Goal: Task Accomplishment & Management: Complete application form

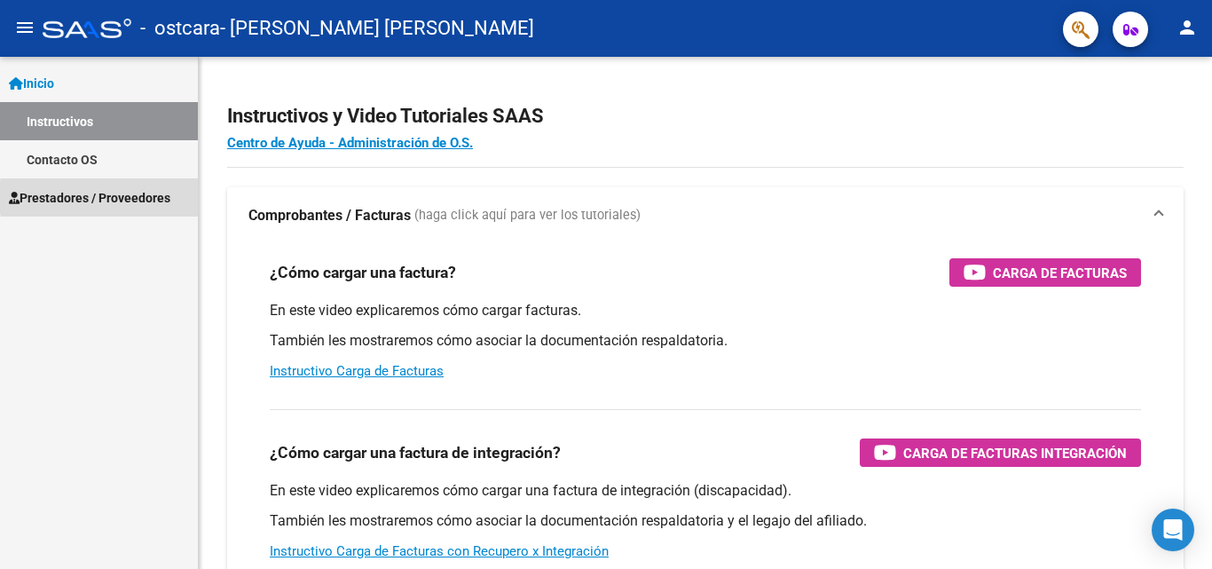
click at [147, 197] on span "Prestadores / Proveedores" at bounding box center [89, 198] width 161 height 20
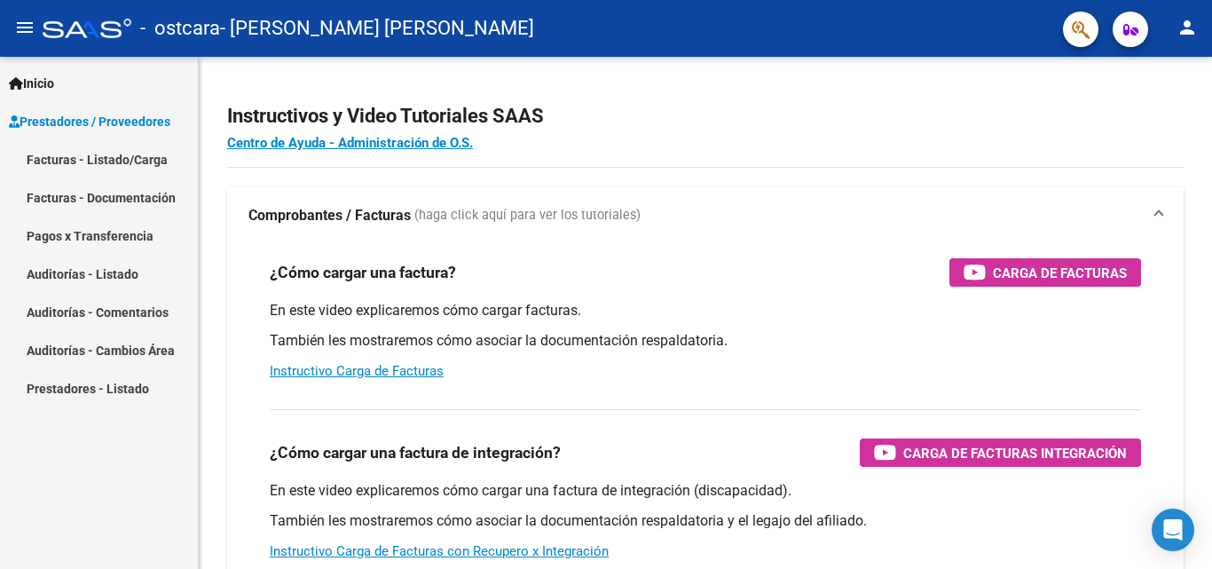
click at [145, 159] on link "Facturas - Listado/Carga" at bounding box center [99, 159] width 198 height 38
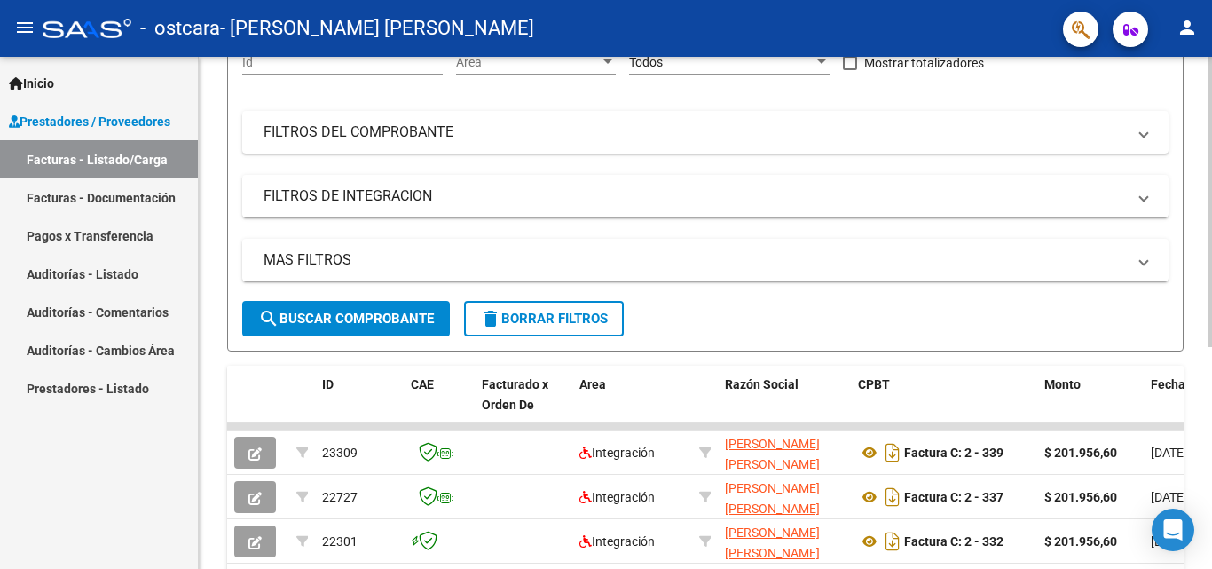
click at [1210, 284] on div at bounding box center [1209, 337] width 4 height 290
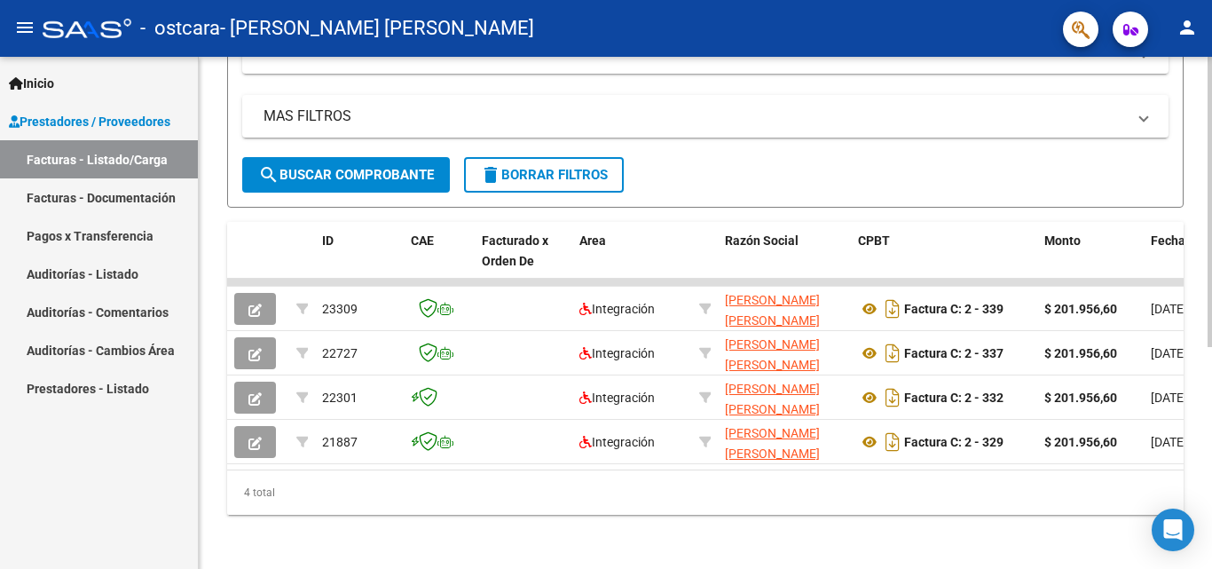
click at [1211, 361] on div at bounding box center [1209, 423] width 4 height 290
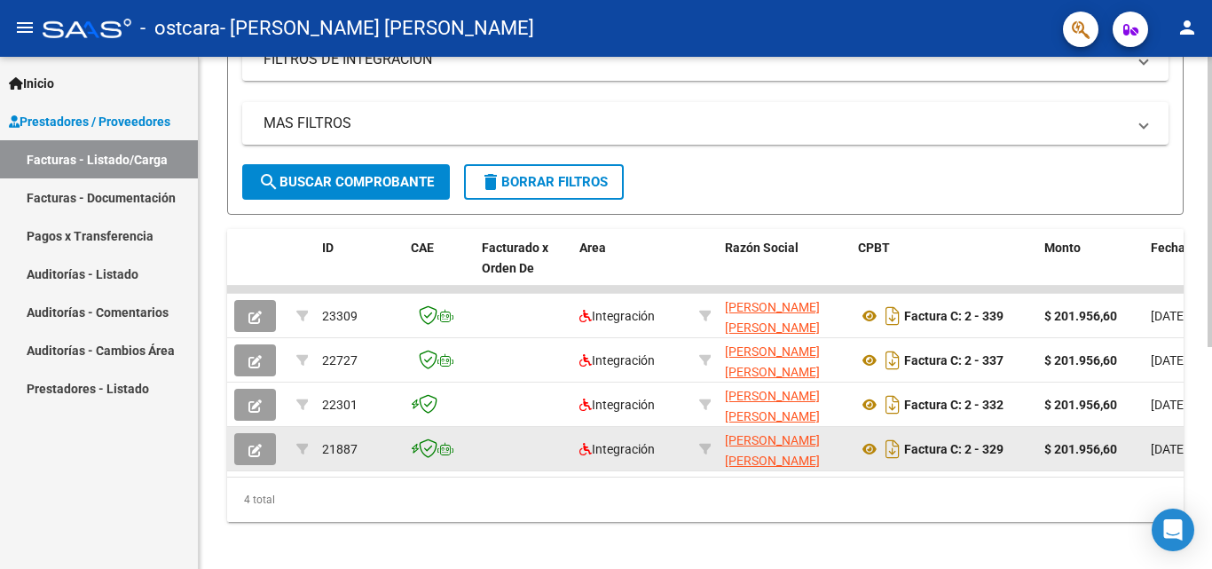
click at [263, 451] on button "button" at bounding box center [255, 449] width 42 height 32
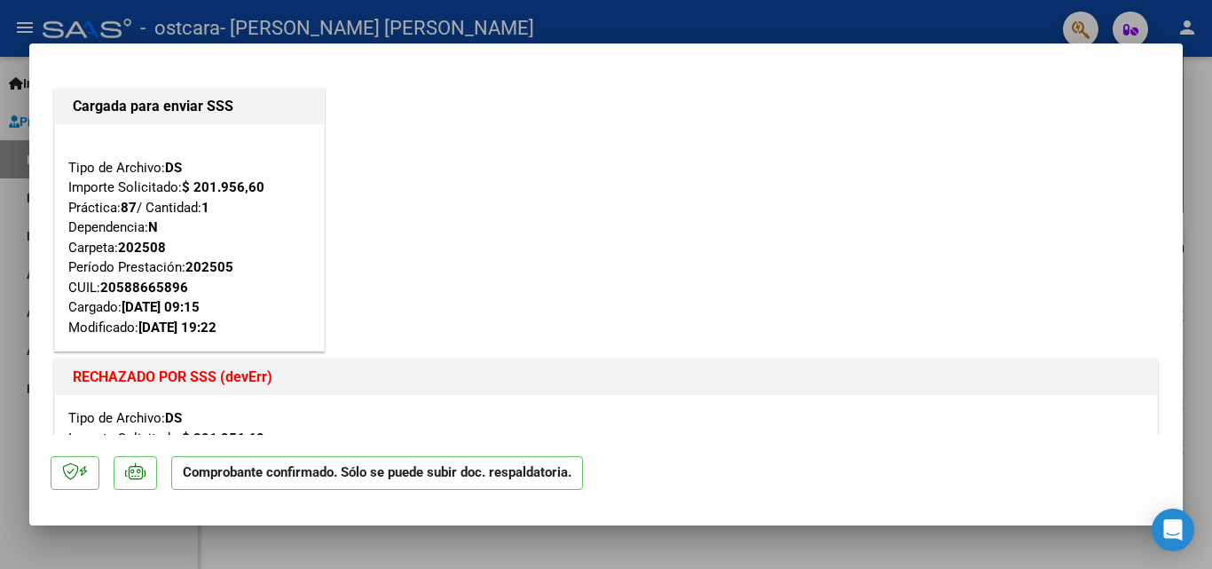
click at [1203, 220] on div at bounding box center [606, 284] width 1212 height 569
type input "$ 0,00"
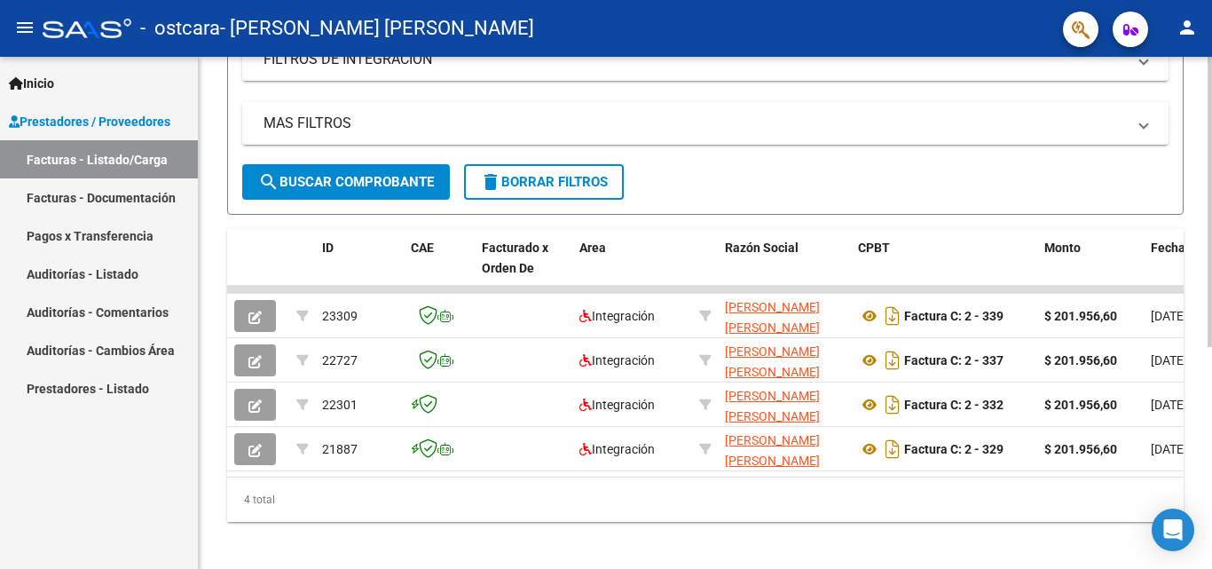
click at [1203, 221] on div "Video tutorial PRESTADORES -> Listado de CPBTs Emitidos por Prestadores / Prove…" at bounding box center [705, 134] width 1013 height 890
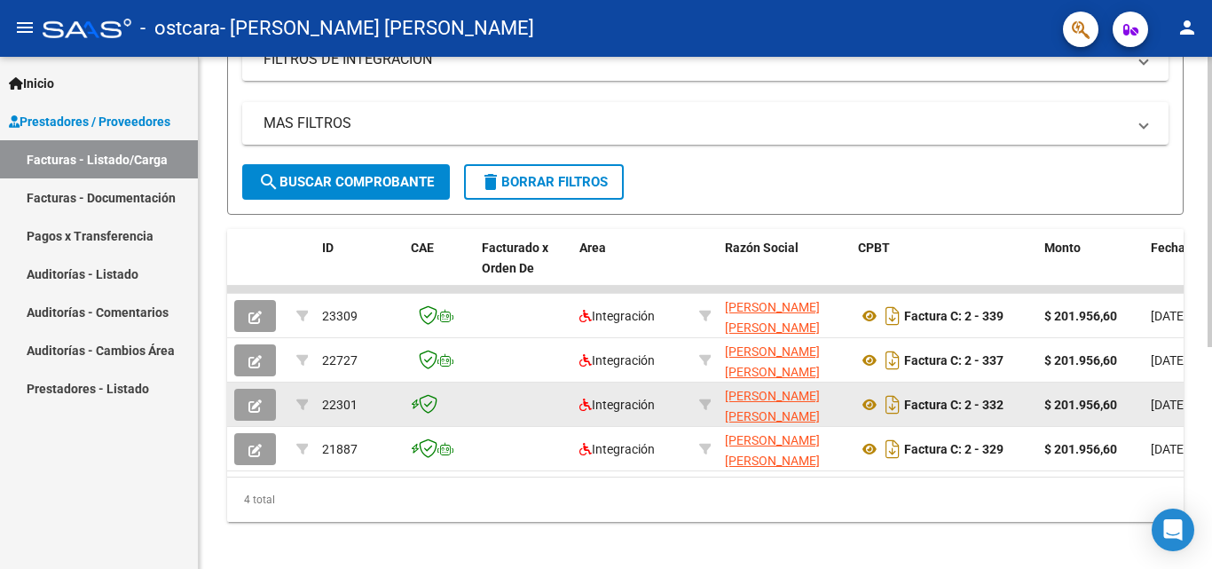
click at [257, 408] on icon "button" at bounding box center [254, 405] width 13 height 13
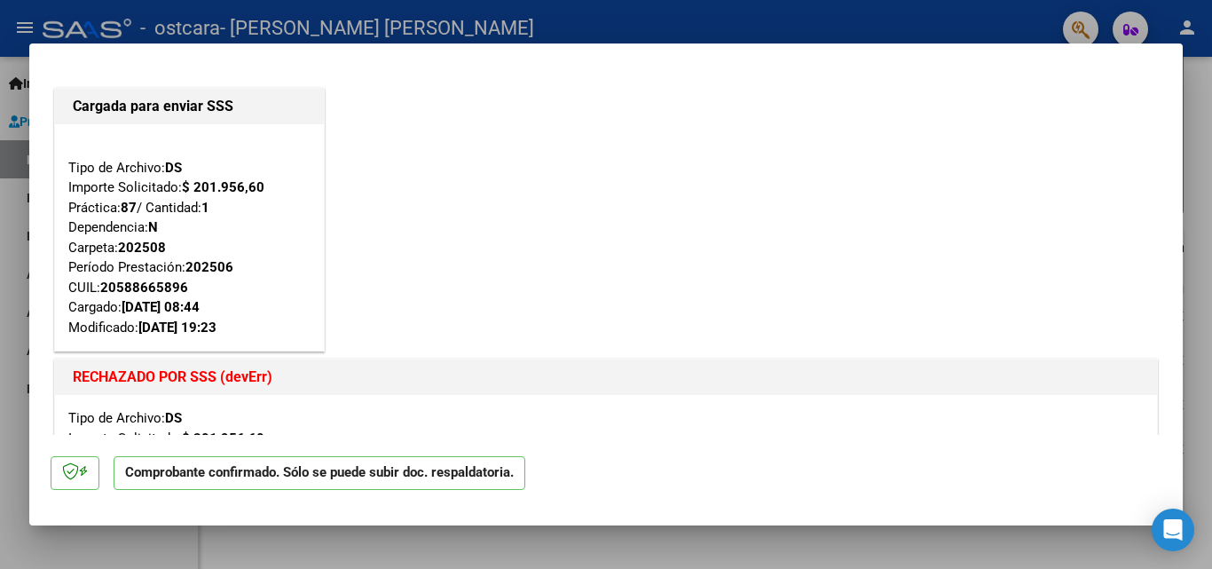
click at [1190, 164] on div at bounding box center [606, 284] width 1212 height 569
type input "$ 0,00"
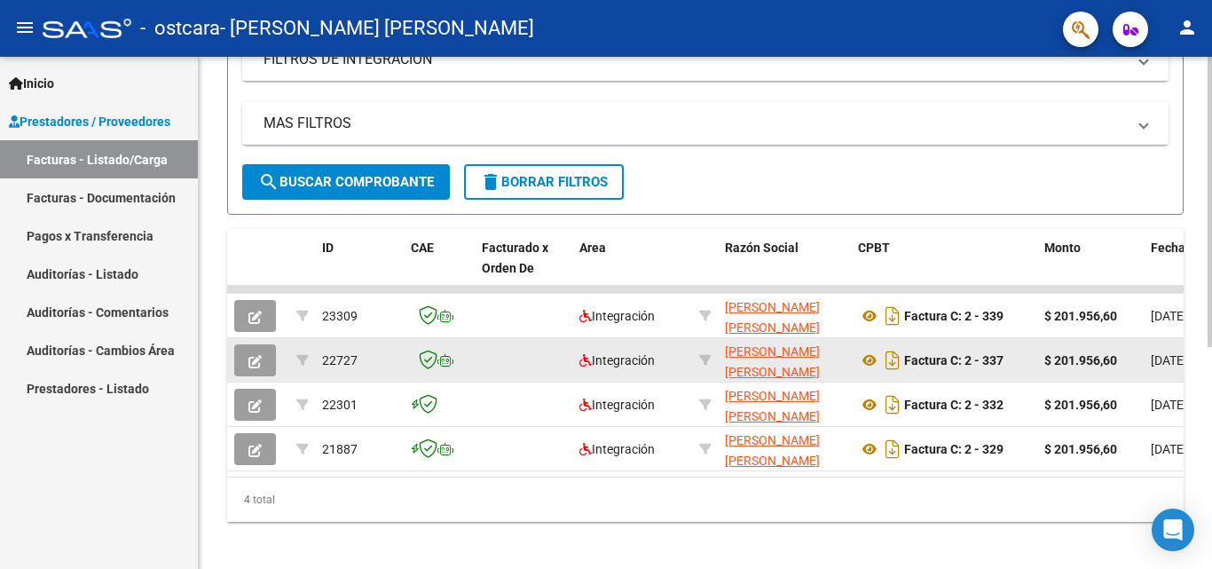
click at [260, 353] on span "button" at bounding box center [254, 360] width 13 height 16
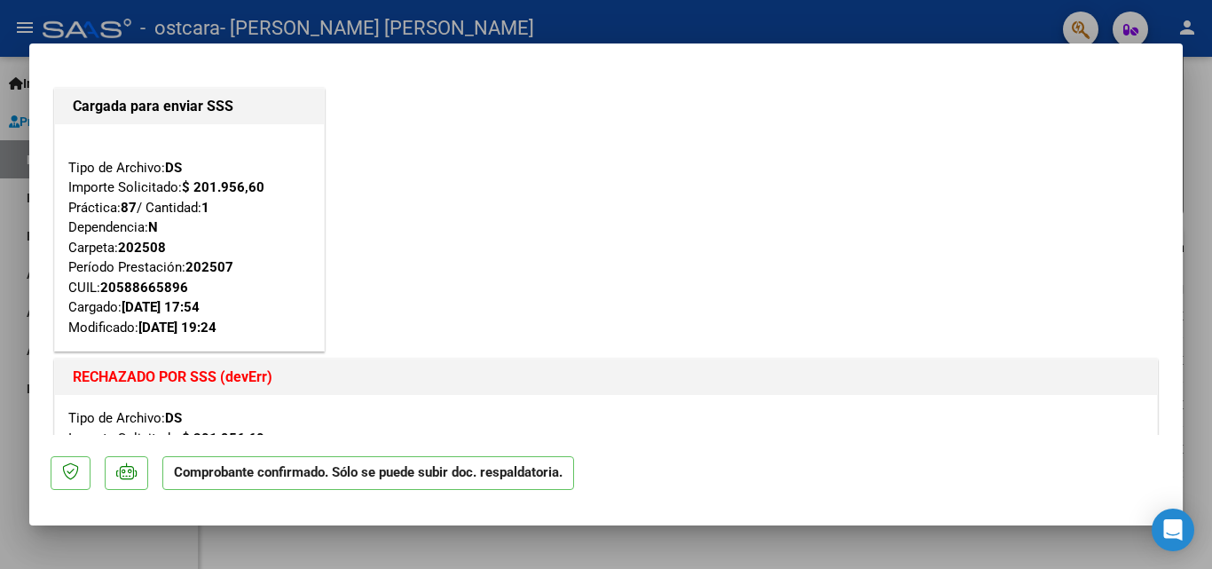
click at [1200, 197] on div at bounding box center [606, 284] width 1212 height 569
type input "$ 0,00"
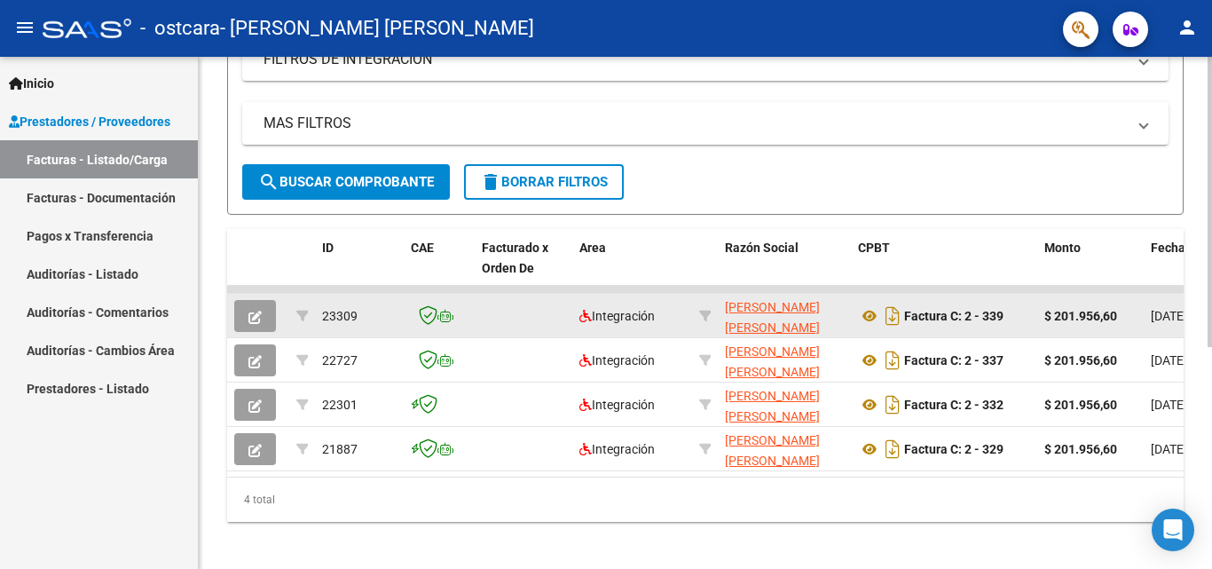
click at [253, 321] on icon "button" at bounding box center [254, 316] width 13 height 13
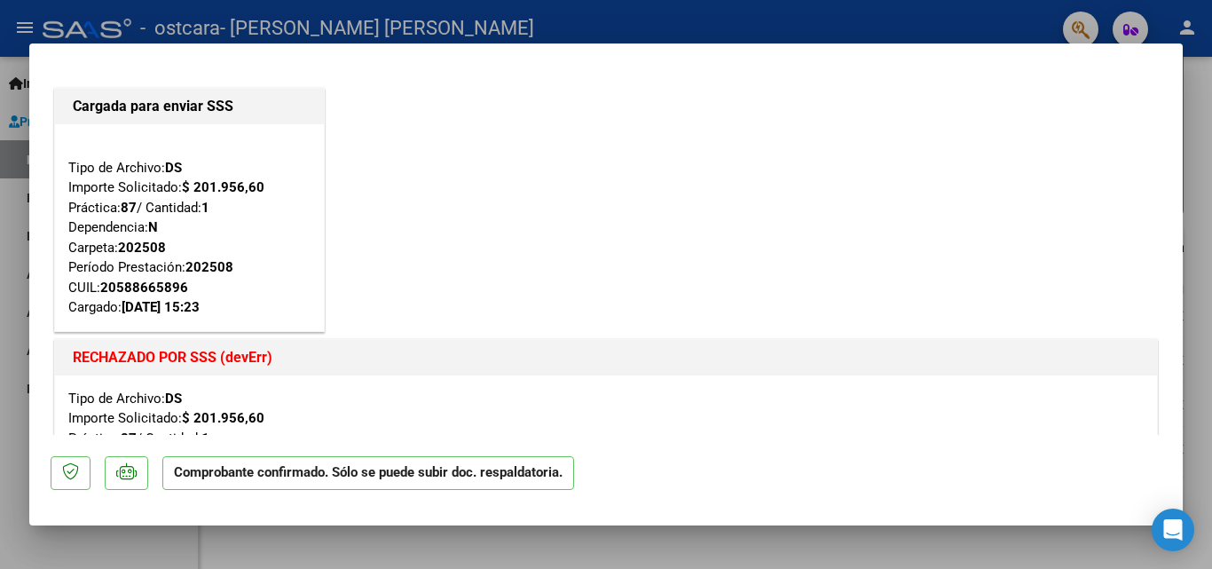
click at [1205, 160] on div at bounding box center [606, 284] width 1212 height 569
type input "$ 0,00"
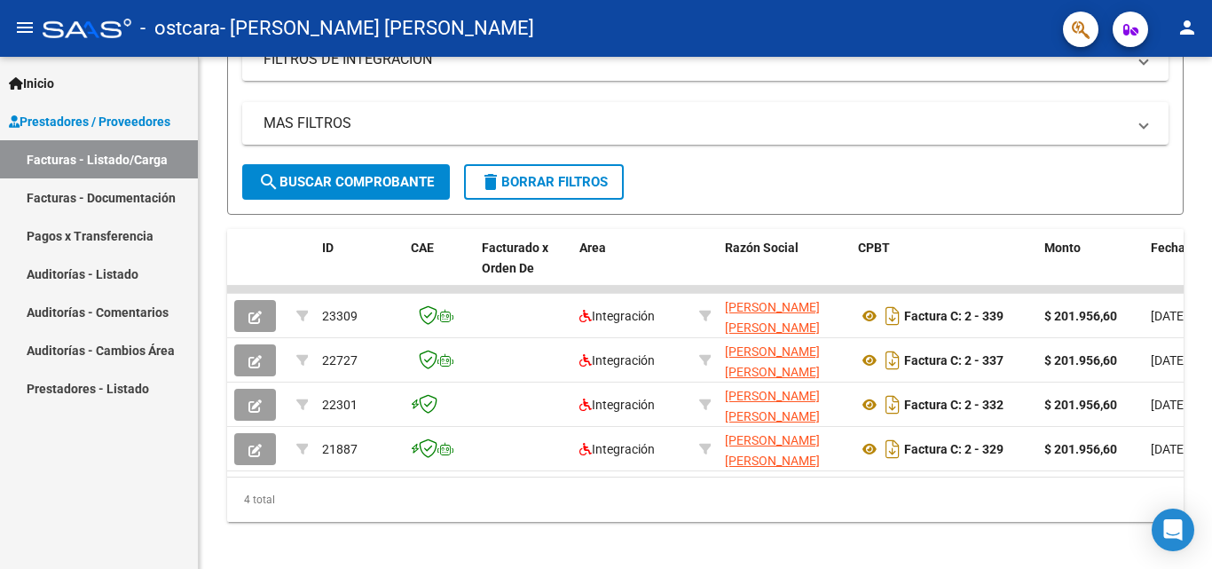
click at [133, 232] on link "Pagos x Transferencia" at bounding box center [99, 235] width 198 height 38
